Goal: Communication & Community: Ask a question

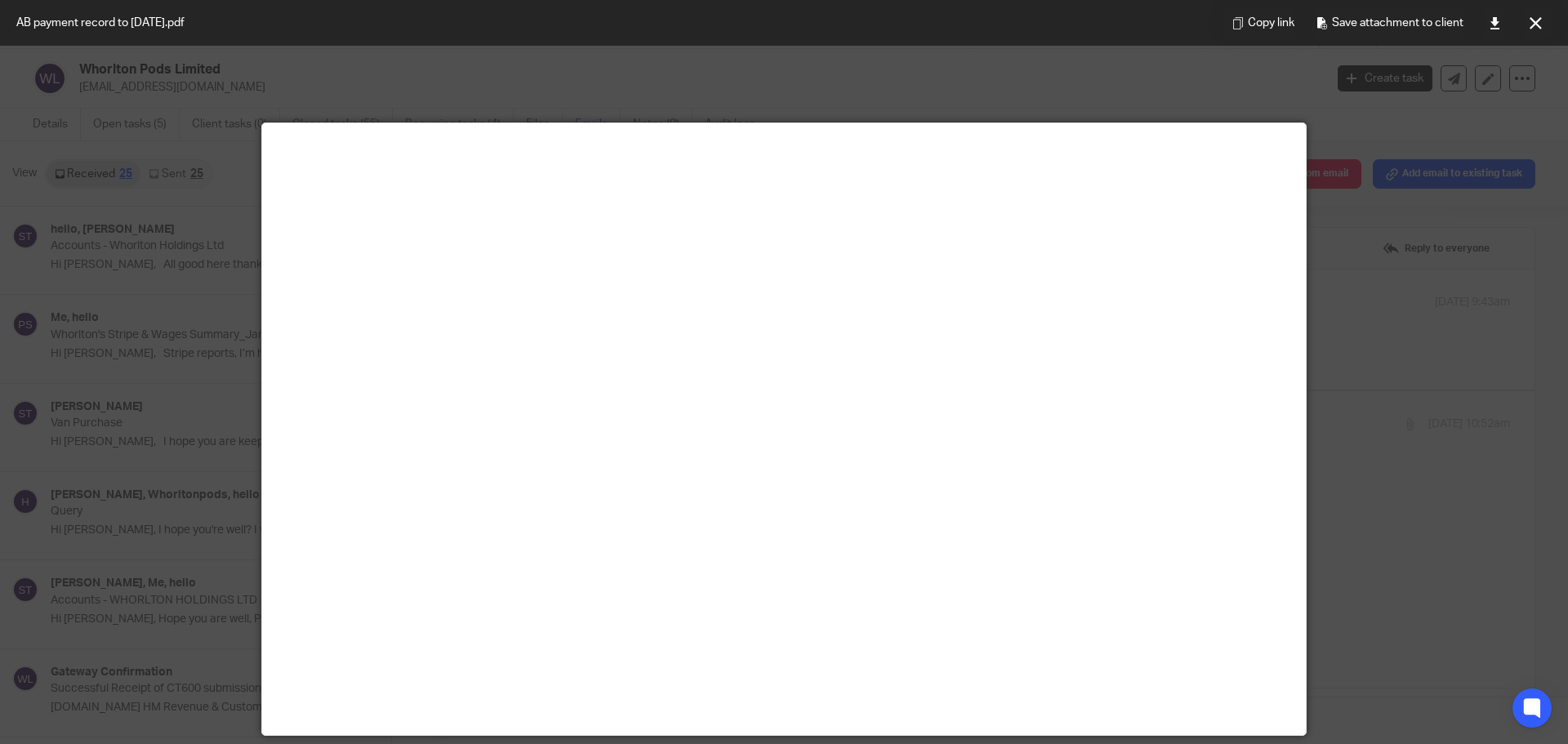
scroll to position [817, 0]
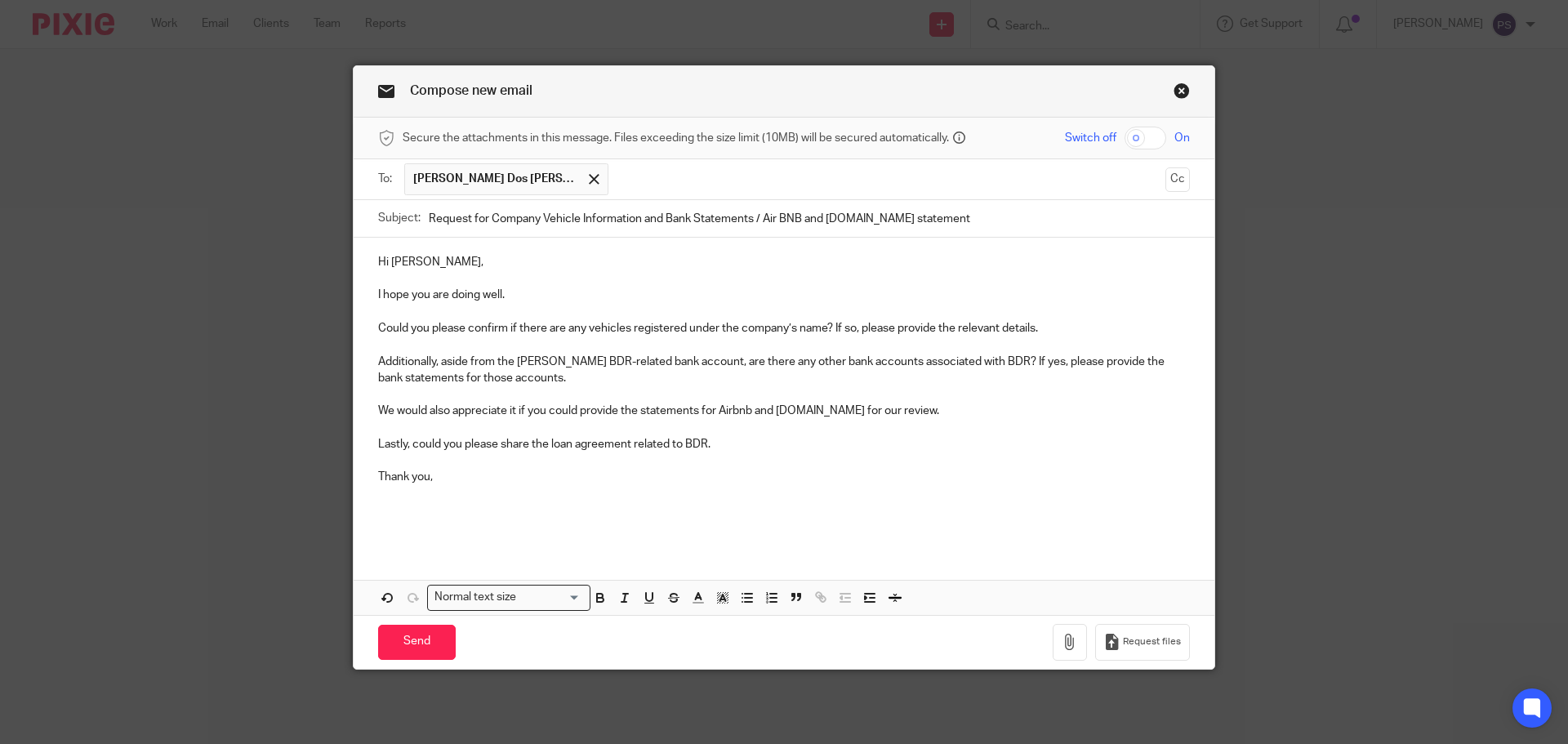
click at [643, 526] on p at bounding box center [784, 527] width 812 height 17
click at [482, 391] on p at bounding box center [784, 394] width 812 height 17
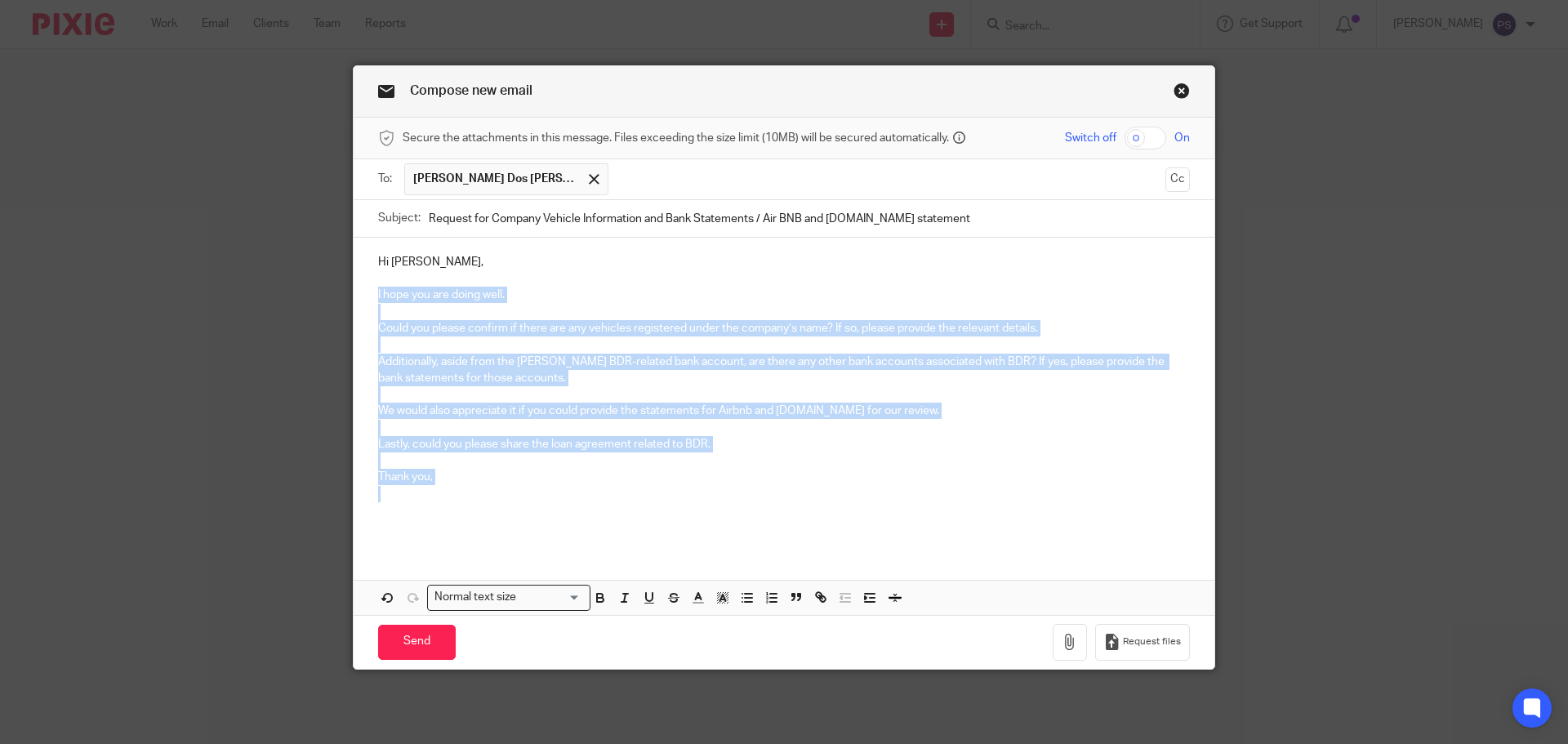
drag, startPoint x: 370, startPoint y: 294, endPoint x: 777, endPoint y: 490, distance: 451.7
click at [777, 490] on div "Hi Ricardo, I hope you are doing well. Could you please confirm if there are an…" at bounding box center [784, 392] width 861 height 310
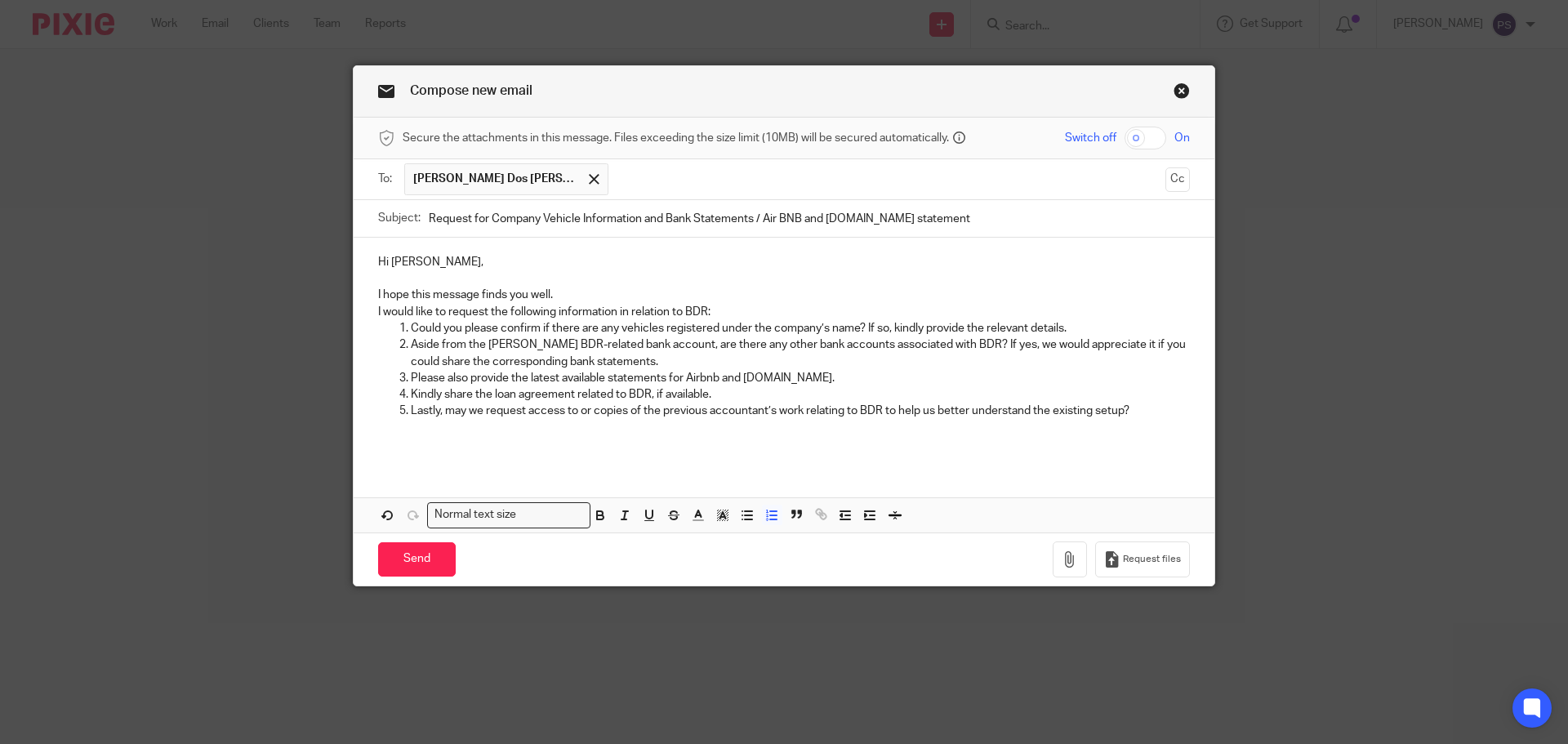
click at [635, 427] on p at bounding box center [784, 428] width 812 height 17
click at [562, 294] on p "I hope this message finds you well." at bounding box center [784, 295] width 812 height 17
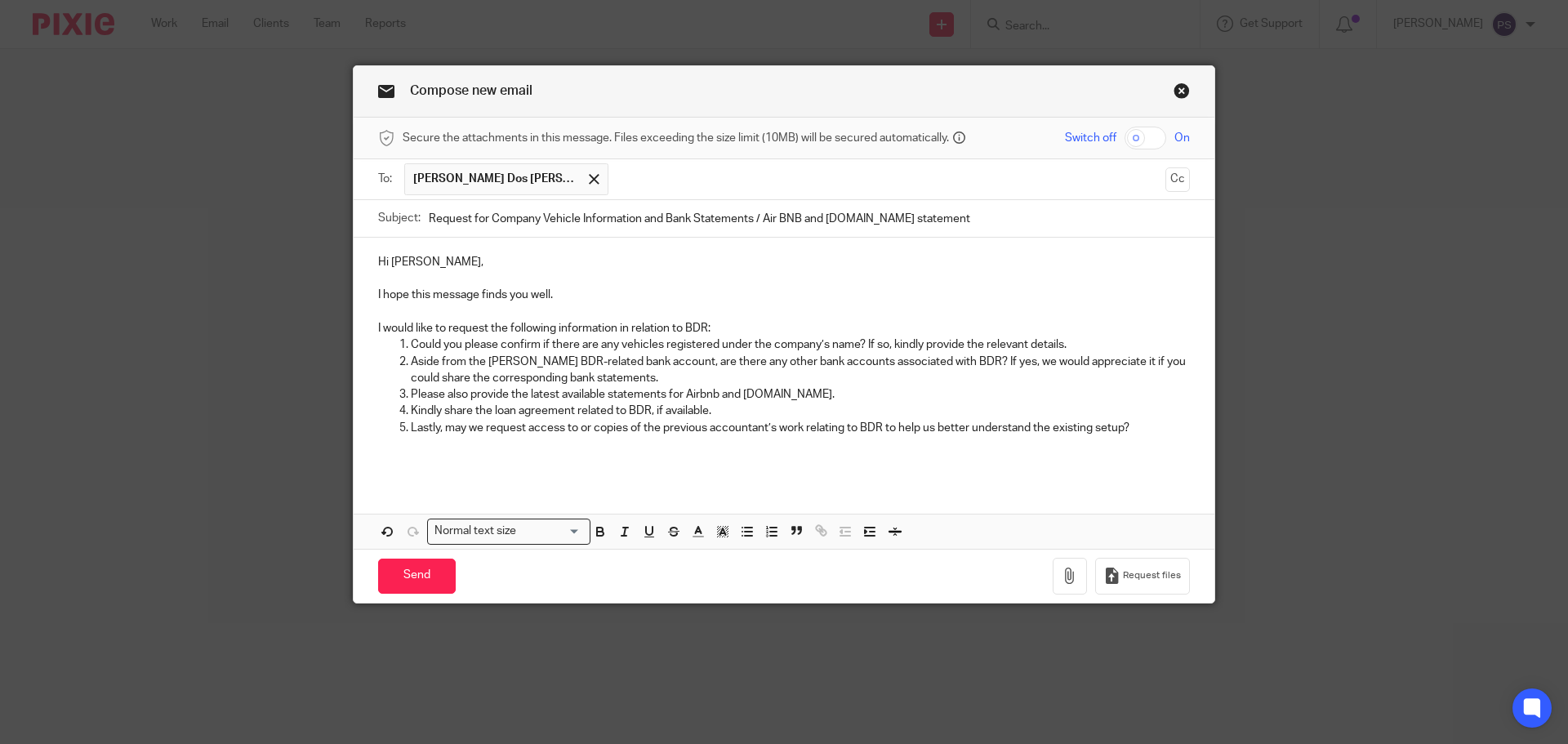
click at [738, 323] on p "I would like to request the following information in relation to BDR:" at bounding box center [784, 328] width 812 height 17
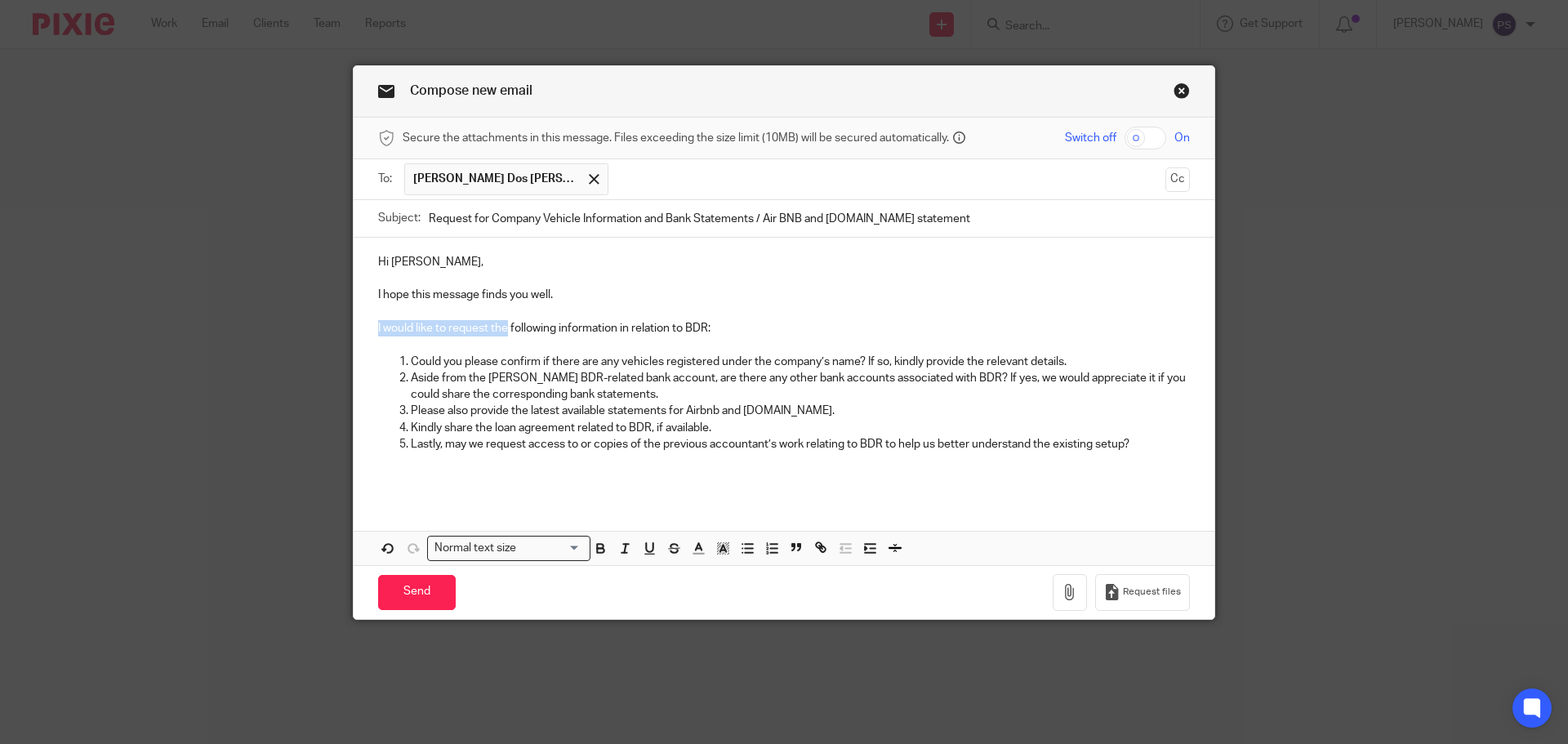
drag, startPoint x: 501, startPoint y: 328, endPoint x: 361, endPoint y: 336, distance: 140.2
click at [361, 336] on div "Hi Ricardo, I hope this message finds you well. I would like to request the fol…" at bounding box center [784, 367] width 861 height 260
click at [629, 389] on p "Aside from the Monzo BDR-related bank account, are there any other bank account…" at bounding box center [801, 386] width 779 height 33
drag, startPoint x: 984, startPoint y: 376, endPoint x: 1130, endPoint y: 374, distance: 146.0
click at [1130, 374] on p "Aside from the Monzo BDR-related bank account, are there any other bank account…" at bounding box center [801, 386] width 779 height 33
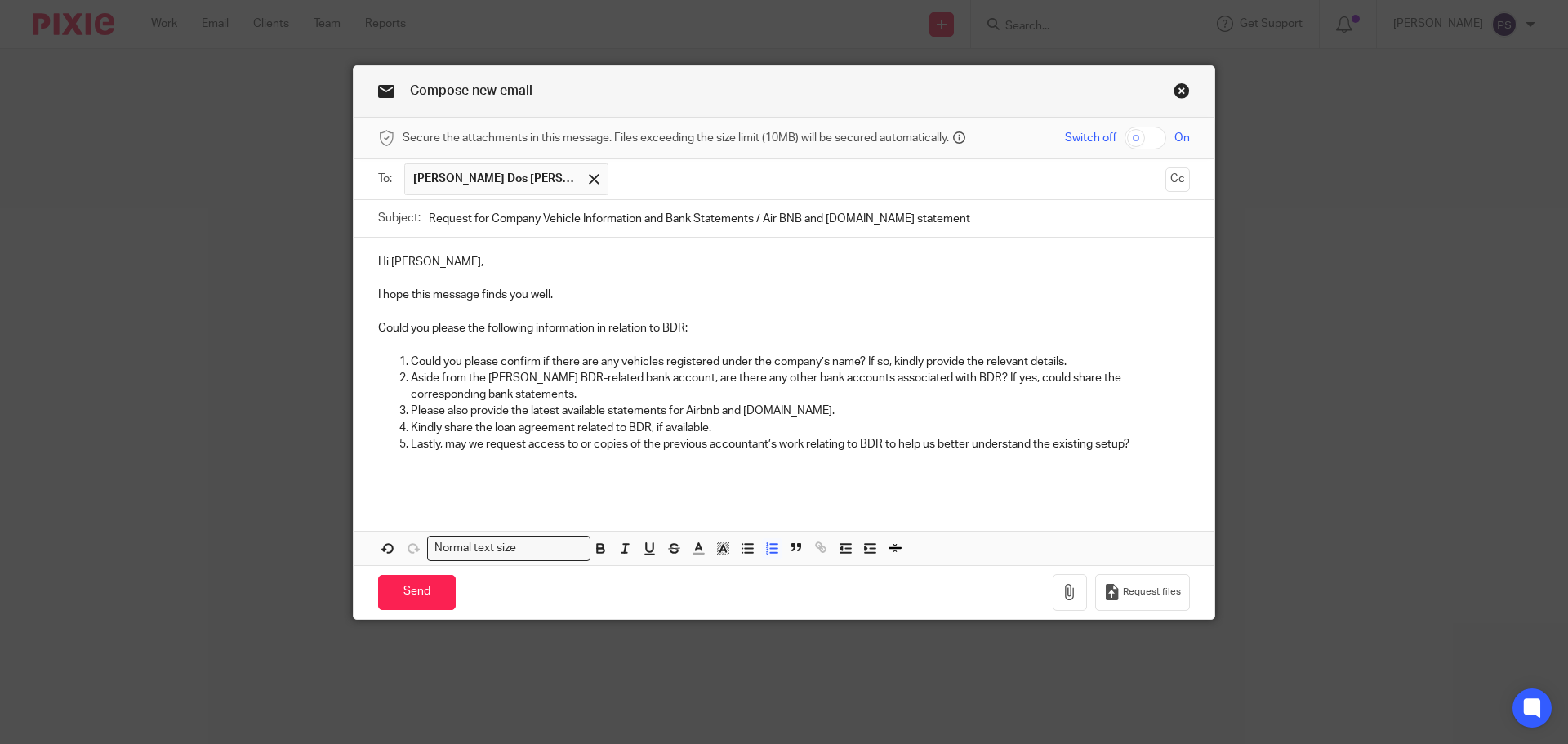
click at [1045, 378] on p "Aside from the Monzo BDR-related bank account, are there any other bank account…" at bounding box center [801, 386] width 779 height 33
drag, startPoint x: 507, startPoint y: 415, endPoint x: 408, endPoint y: 413, distance: 99.0
click at [411, 413] on p "Please also provide the latest available statements for Airbnb and Booking.com." at bounding box center [801, 411] width 779 height 17
click at [538, 410] on p "Please provide the latest available statements for Airbnb and Booking.com." at bounding box center [801, 411] width 779 height 17
drag, startPoint x: 470, startPoint y: 431, endPoint x: 409, endPoint y: 421, distance: 61.8
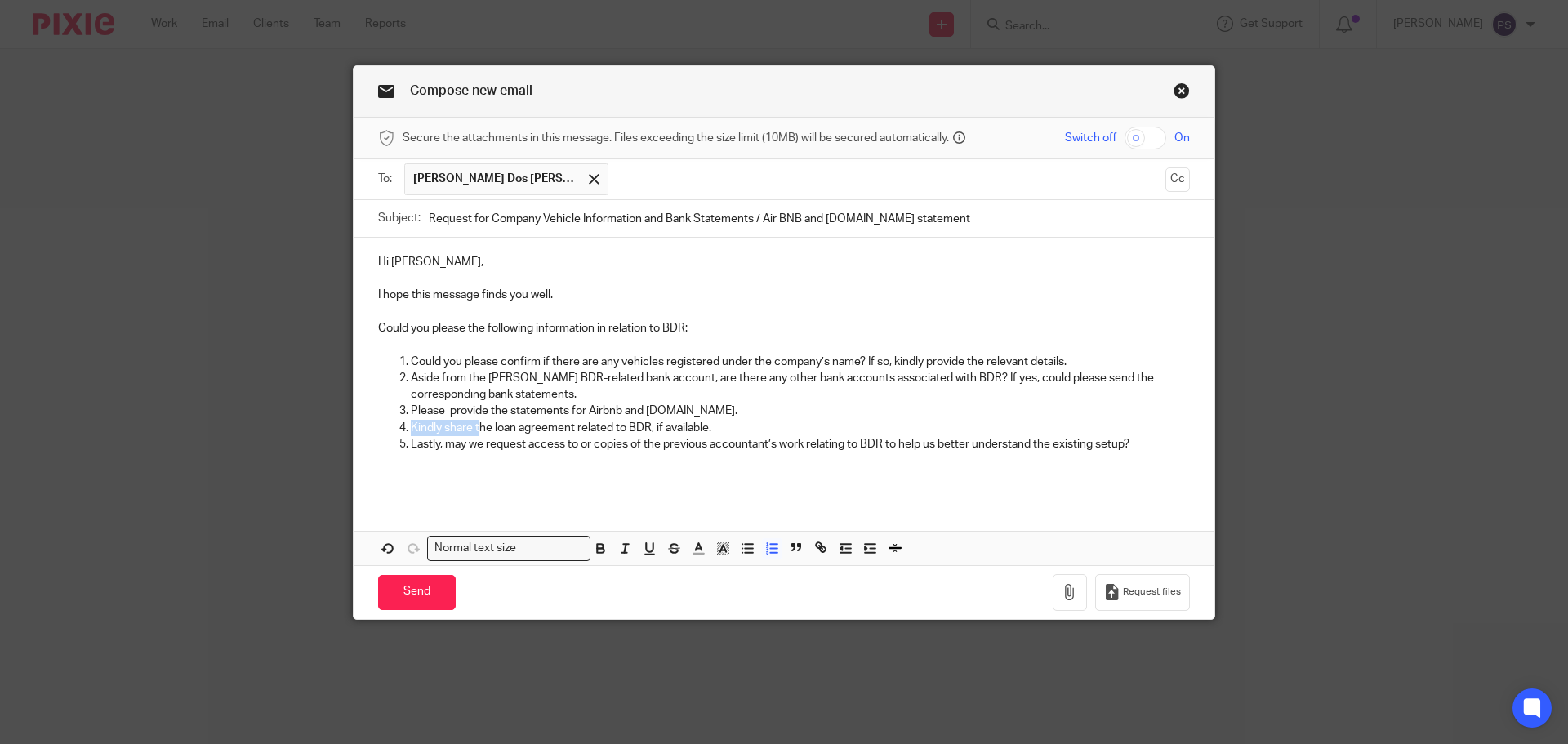
click at [411, 421] on p "Kindly share the loan agreement related to BDR, if available." at bounding box center [801, 428] width 779 height 17
click at [476, 440] on p "Lastly, may we request access to or copies of the previous accountant’s work re…" at bounding box center [801, 444] width 779 height 17
drag, startPoint x: 469, startPoint y: 430, endPoint x: 407, endPoint y: 427, distance: 62.1
click at [411, 427] on p "Kindly share the loan agreement related to BDR, if available." at bounding box center [801, 428] width 779 height 17
click at [520, 455] on p at bounding box center [784, 460] width 812 height 17
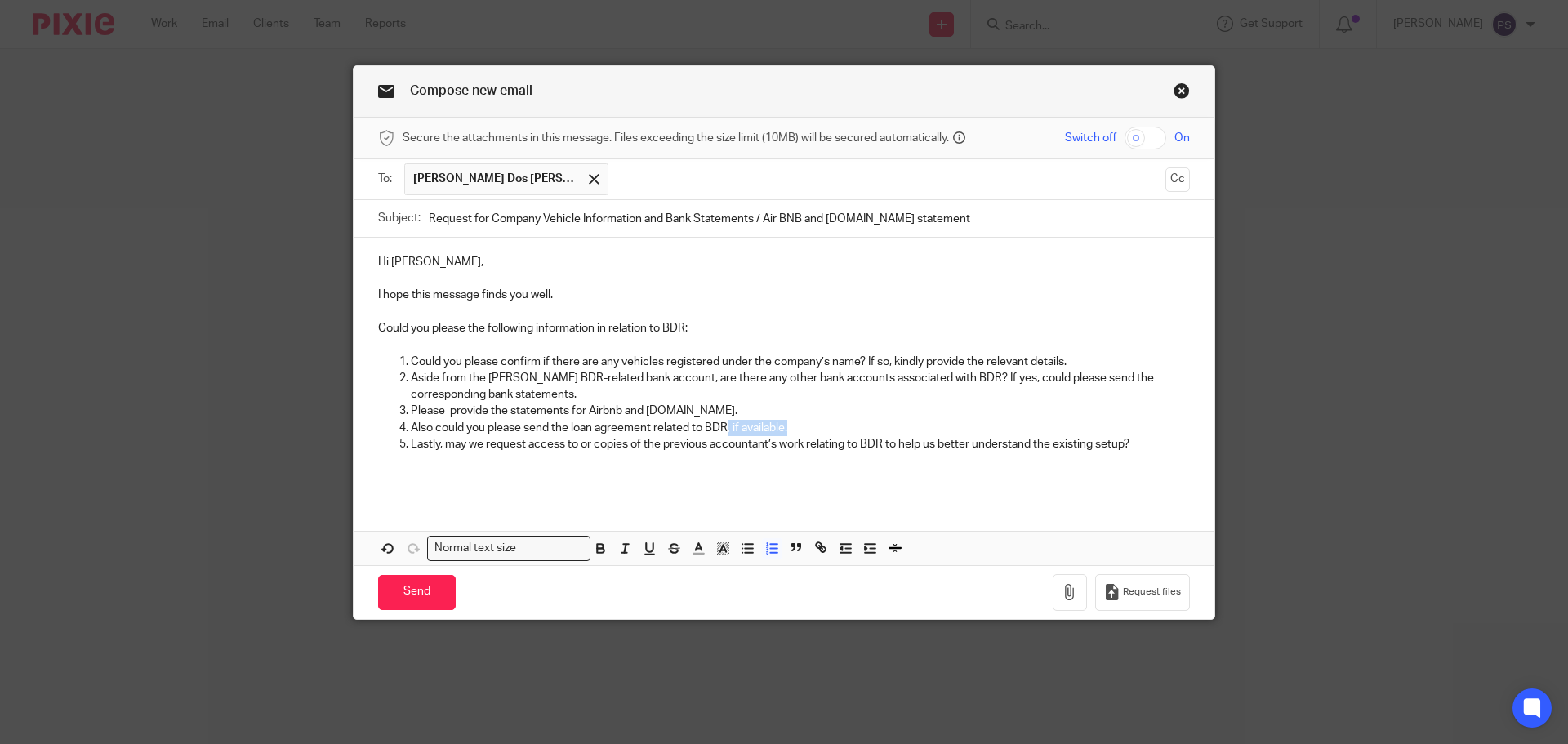
drag, startPoint x: 796, startPoint y: 429, endPoint x: 724, endPoint y: 429, distance: 72.0
click at [724, 429] on p "Also could you please send the loan agreement related to BDR, if available." at bounding box center [801, 428] width 779 height 17
click at [500, 489] on div "Hi Ricardo, I hope this message finds you well. Could you please the following …" at bounding box center [784, 367] width 861 height 260
click at [524, 479] on p at bounding box center [784, 477] width 812 height 17
drag, startPoint x: 660, startPoint y: 445, endPoint x: 773, endPoint y: 440, distance: 113.1
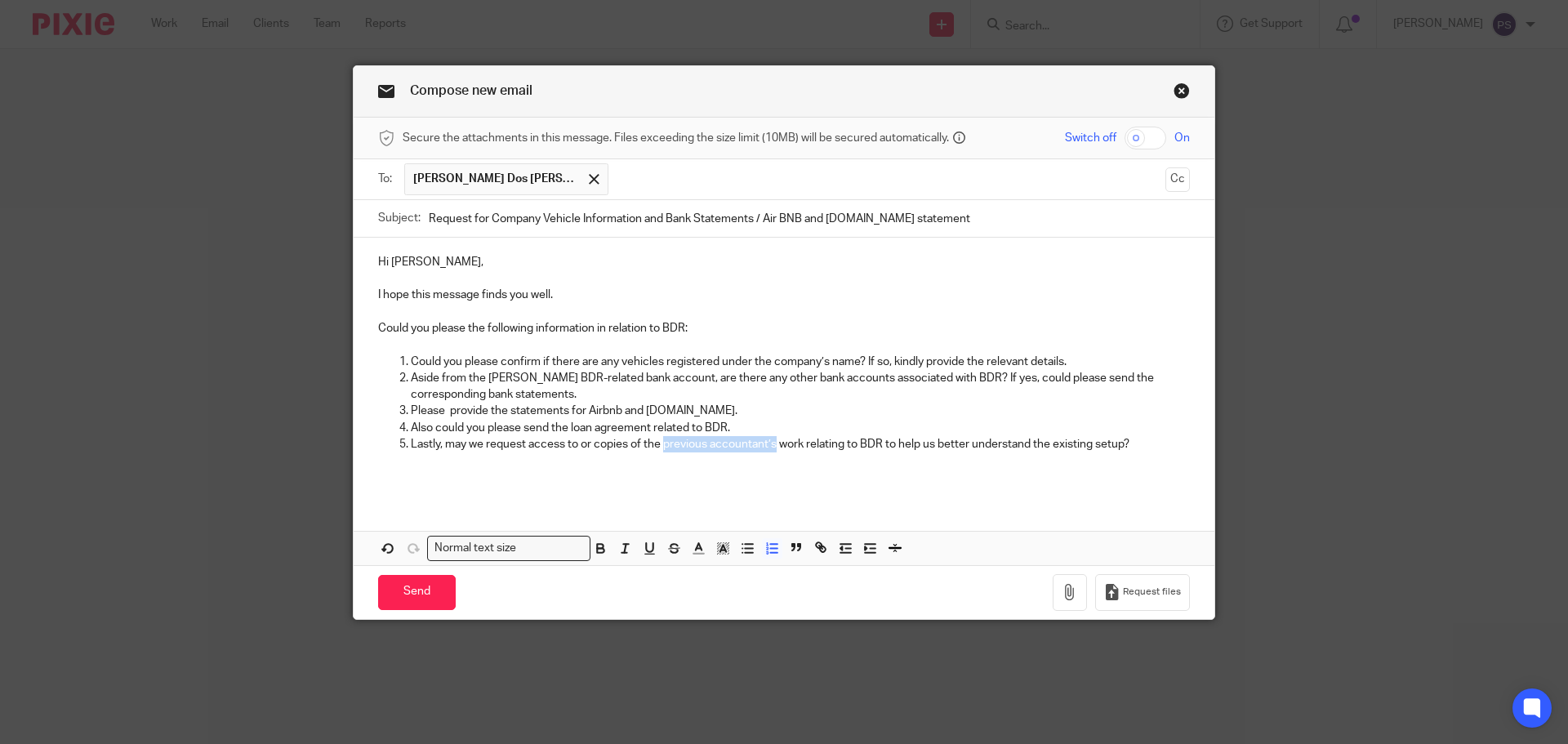
click at [773, 440] on p "Lastly, may we request access to or copies of the previous accountant’s work re…" at bounding box center [801, 444] width 779 height 17
drag, startPoint x: 1048, startPoint y: 446, endPoint x: 789, endPoint y: 438, distance: 259.1
click at [789, 438] on p "Lastly, may we request access to or copies of the your work relating to BDR to …" at bounding box center [801, 444] width 779 height 17
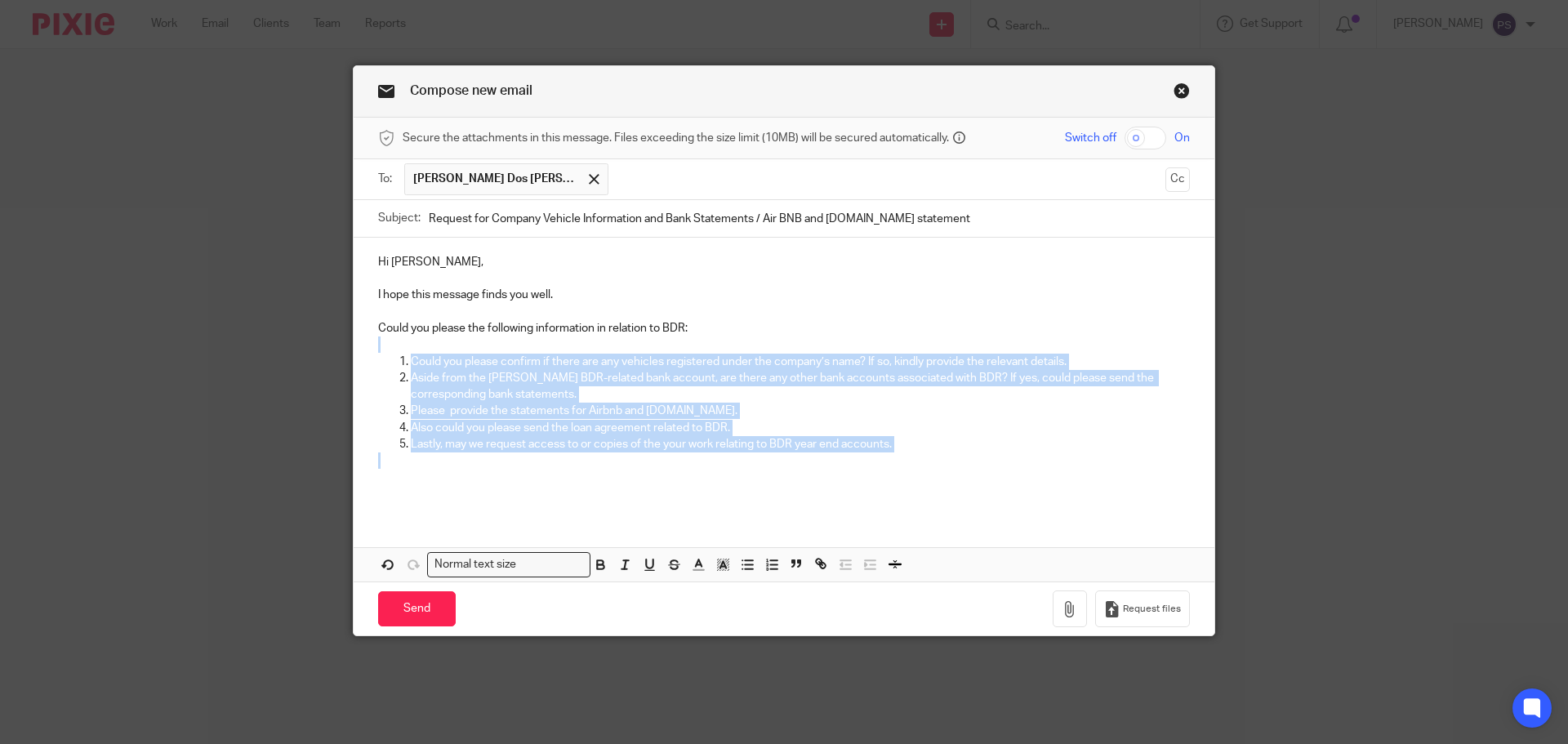
drag, startPoint x: 943, startPoint y: 466, endPoint x: 318, endPoint y: 341, distance: 637.4
click at [318, 341] on div "Compose new email Secure the attachments in this message. Files exceeding the s…" at bounding box center [784, 372] width 1568 height 744
copy div "Could you please confirm if there are any vehicles registered under the company…"
click at [691, 403] on p "Please provide the statements for Airbnb and Booking.com." at bounding box center [801, 411] width 779 height 17
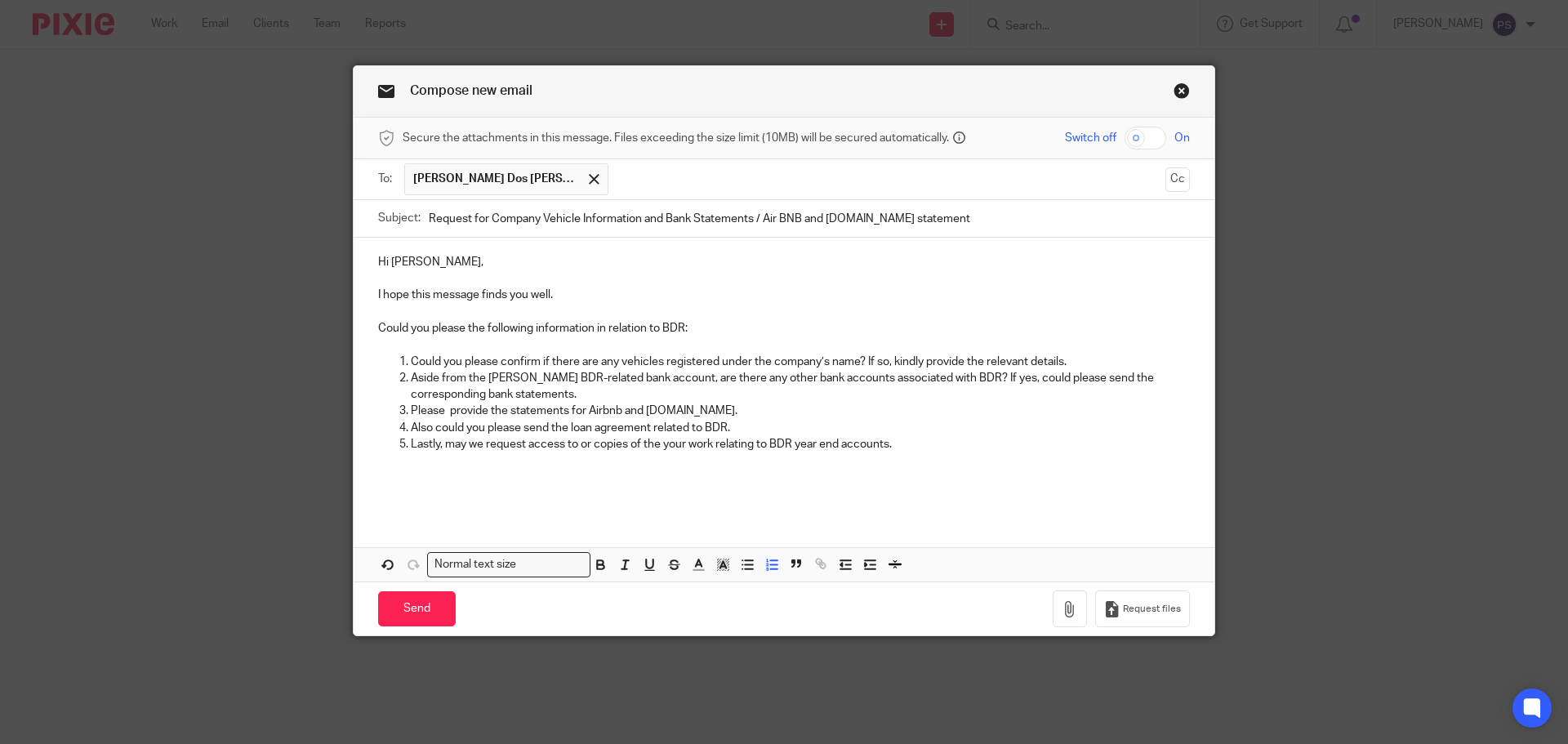
drag, startPoint x: 676, startPoint y: 432, endPoint x: 715, endPoint y: 428, distance: 39.2
click at [676, 432] on p "Also could you please send the loan agreement related to BDR." at bounding box center [801, 428] width 779 height 17
drag, startPoint x: 730, startPoint y: 426, endPoint x: 408, endPoint y: 431, distance: 322.0
click at [411, 431] on p "Also could you please send the loan agreement related to BDR." at bounding box center [801, 428] width 779 height 17
click at [411, 431] on p "ould you please send us a copy of the loan agreement related to BDR?" at bounding box center [801, 428] width 779 height 17
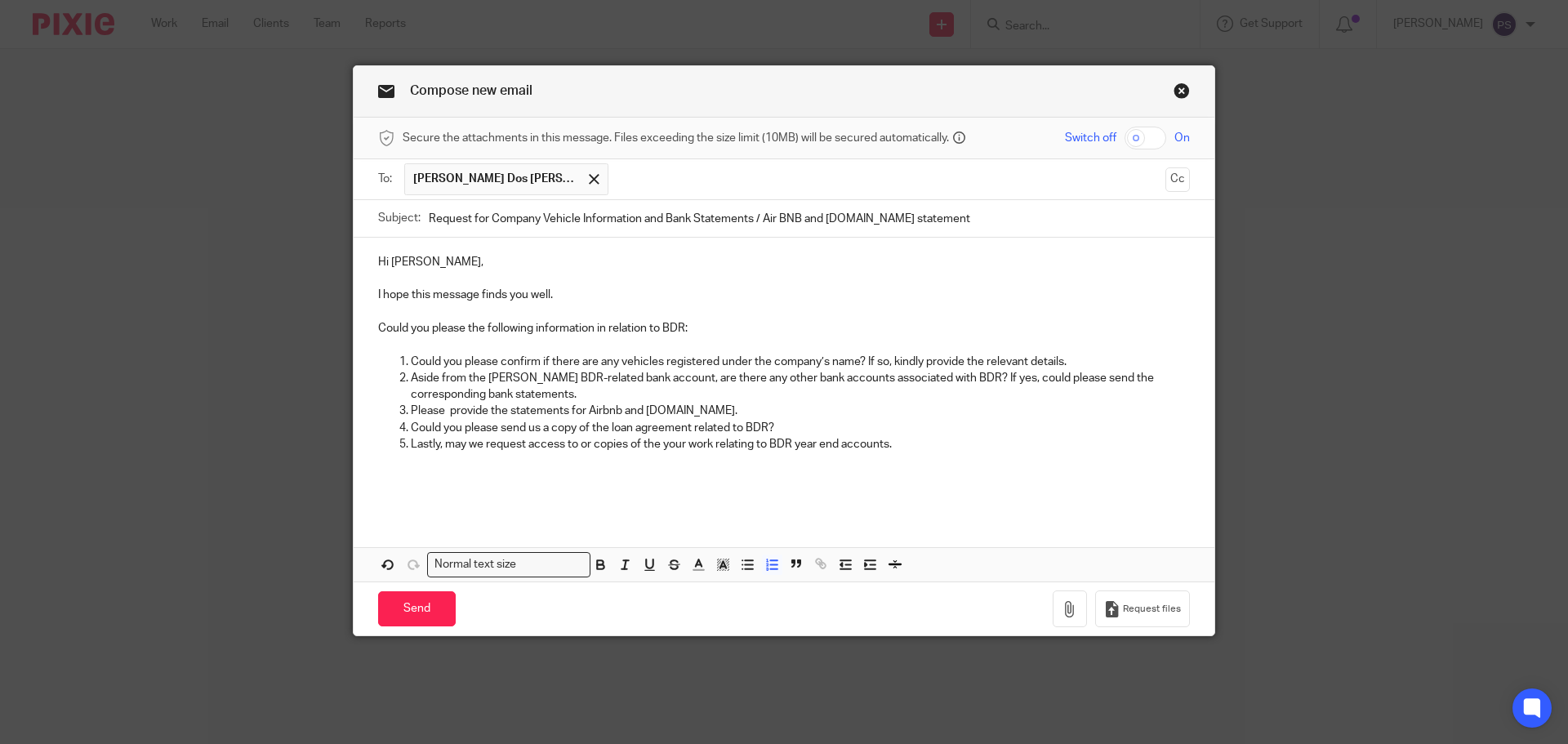
click at [476, 475] on p at bounding box center [784, 477] width 812 height 17
click at [571, 446] on p "Lastly, may we request access to or copies of the your work relating to BDR yea…" at bounding box center [801, 444] width 779 height 17
drag, startPoint x: 855, startPoint y: 446, endPoint x: 877, endPoint y: 445, distance: 22.0
click at [856, 446] on p "Lastly, may we request access to, or copies of the your work relating to BDR ye…" at bounding box center [801, 444] width 779 height 17
drag, startPoint x: 895, startPoint y: 447, endPoint x: 647, endPoint y: 447, distance: 248.0
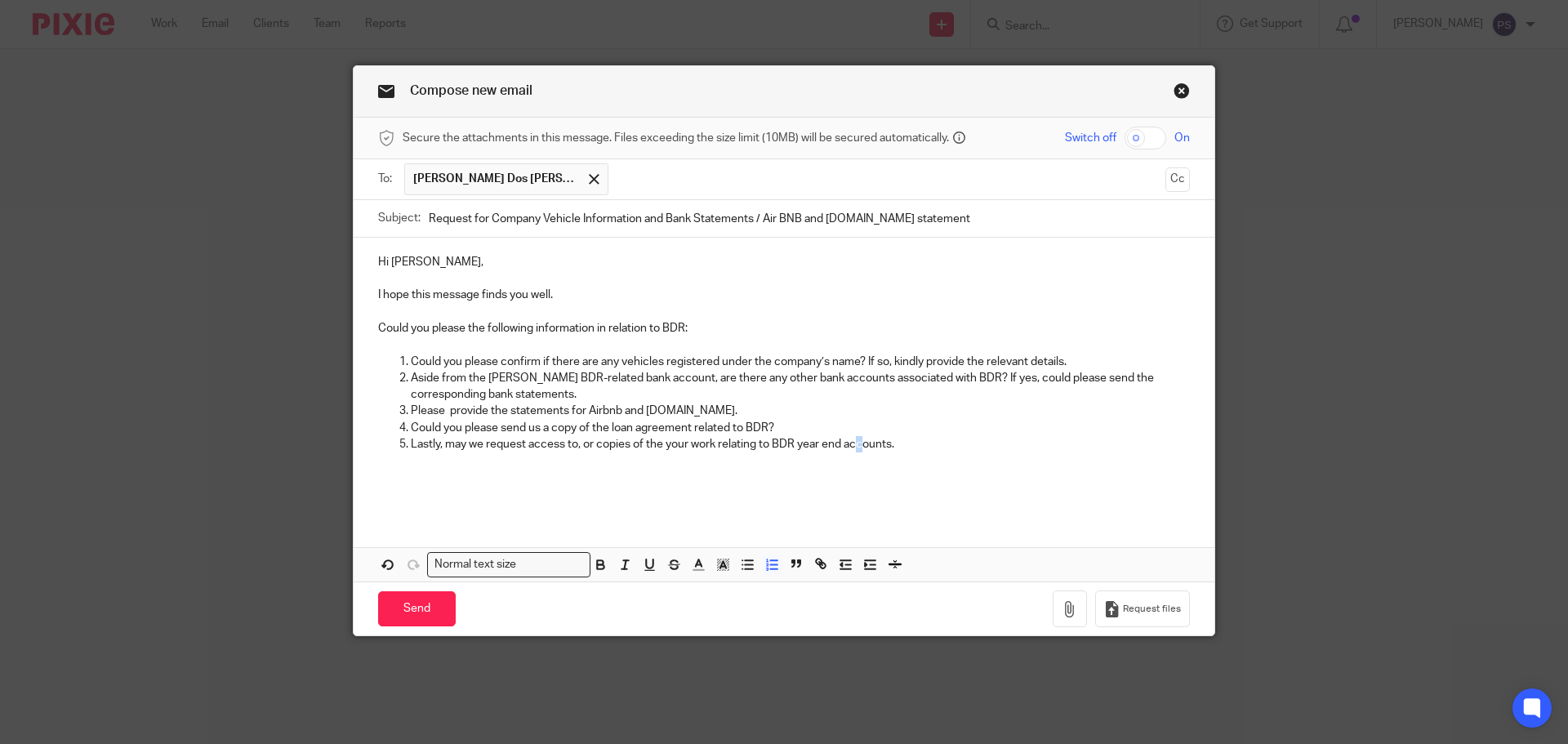
click at [647, 447] on p "Lastly, may we request access to, or copies of the your work relating to BDR ye…" at bounding box center [801, 444] width 779 height 17
click at [647, 446] on p "Lastly, may we request access to, or copies of tyour work relating to BDR’s yea…" at bounding box center [801, 444] width 779 height 17
click at [994, 443] on p "Lastly, may we request access to, or copies of, your work relating to BDR’s yea…" at bounding box center [801, 444] width 779 height 17
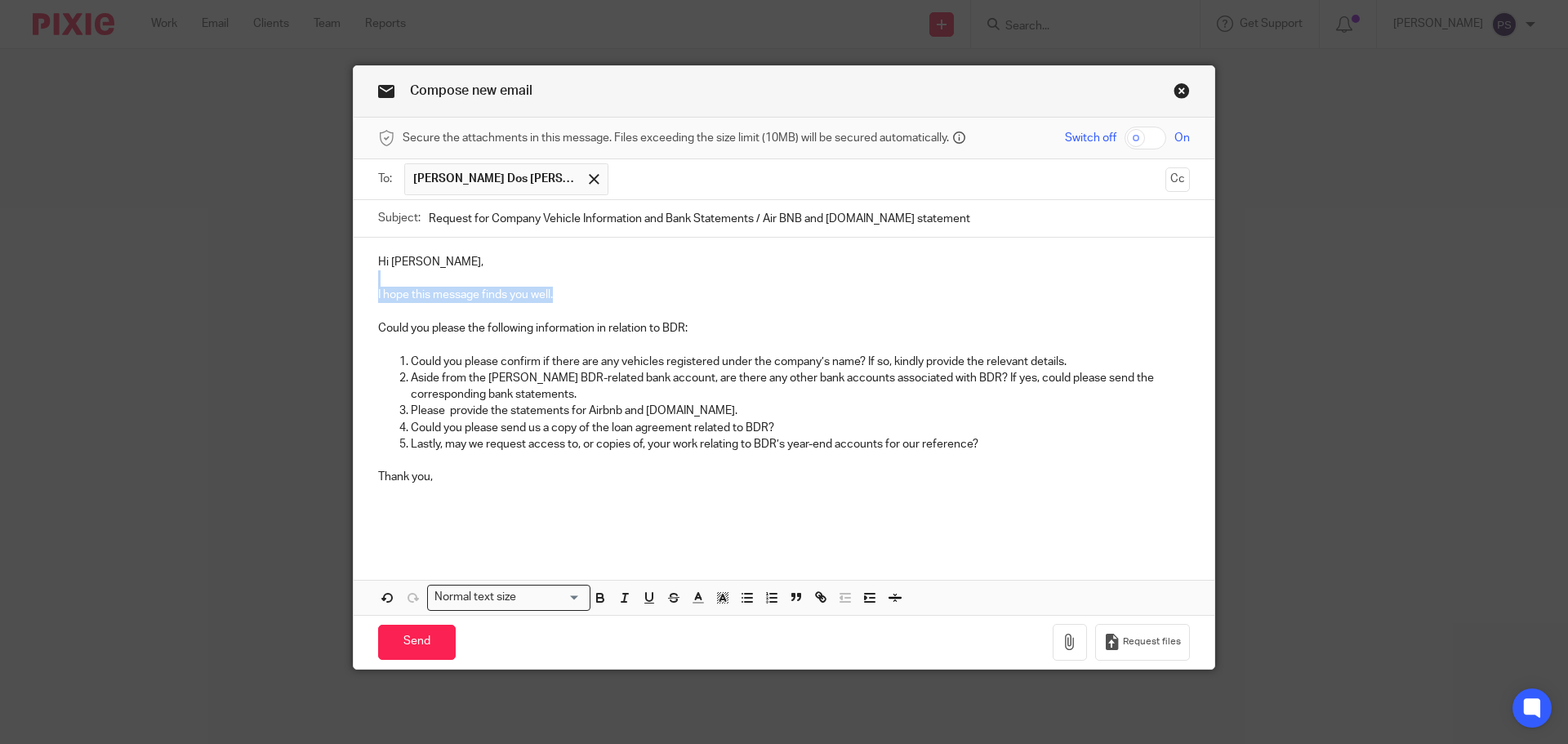
drag, startPoint x: 608, startPoint y: 288, endPoint x: 302, endPoint y: 274, distance: 306.3
click at [302, 274] on div "Compose new email Secure the attachments in this message. Files exceeding the s…" at bounding box center [784, 372] width 1568 height 744
drag, startPoint x: 687, startPoint y: 216, endPoint x: 354, endPoint y: 216, distance: 333.0
click at [354, 216] on div "Subject: Request for Company Vehicle Information and Bank Statements / Air BNB …" at bounding box center [784, 218] width 861 height 37
paste input "Information Regarding BDR"
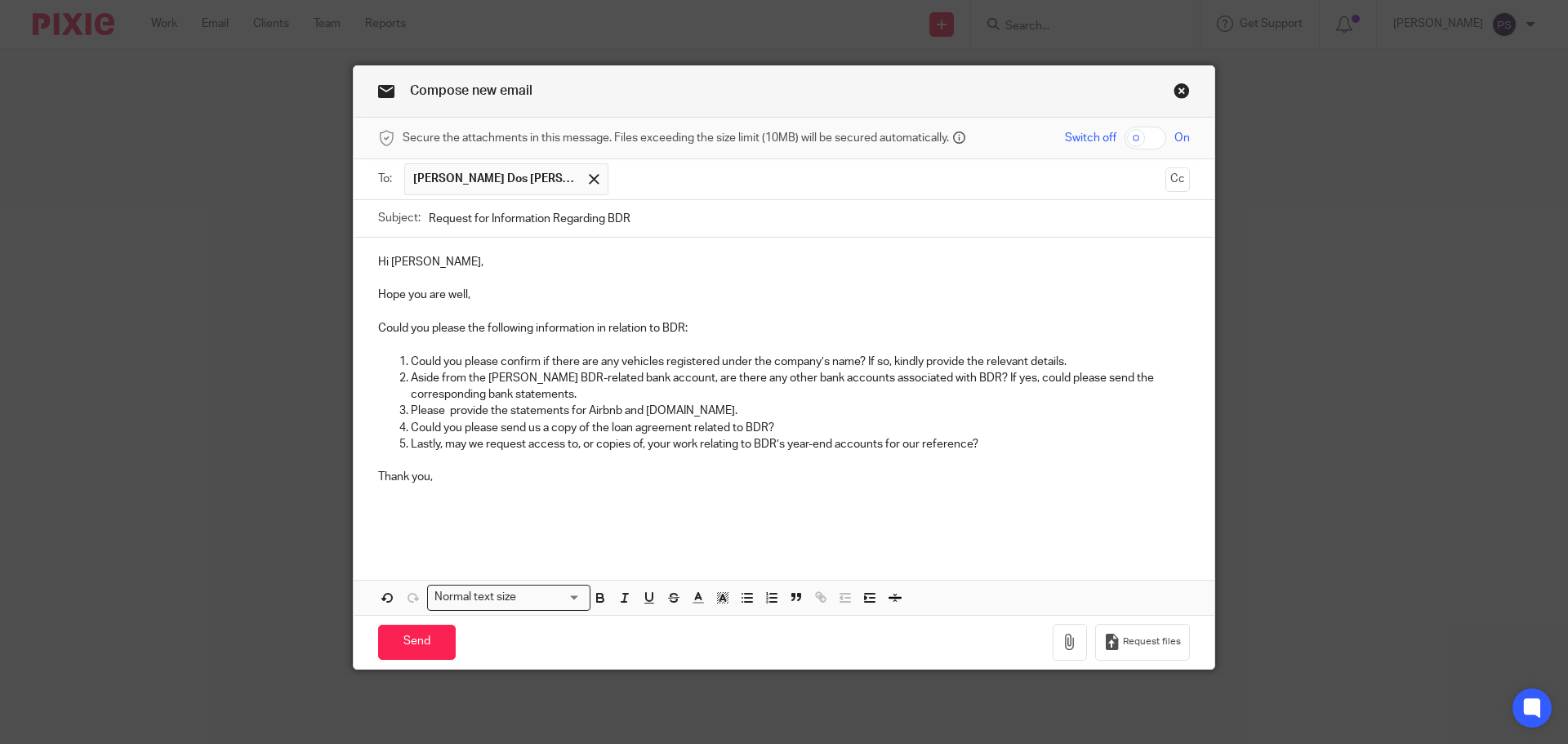
type input "Request for Information Regarding BDR"
click at [713, 482] on p "Thank you," at bounding box center [784, 477] width 812 height 17
